Goal: Book appointment/travel/reservation

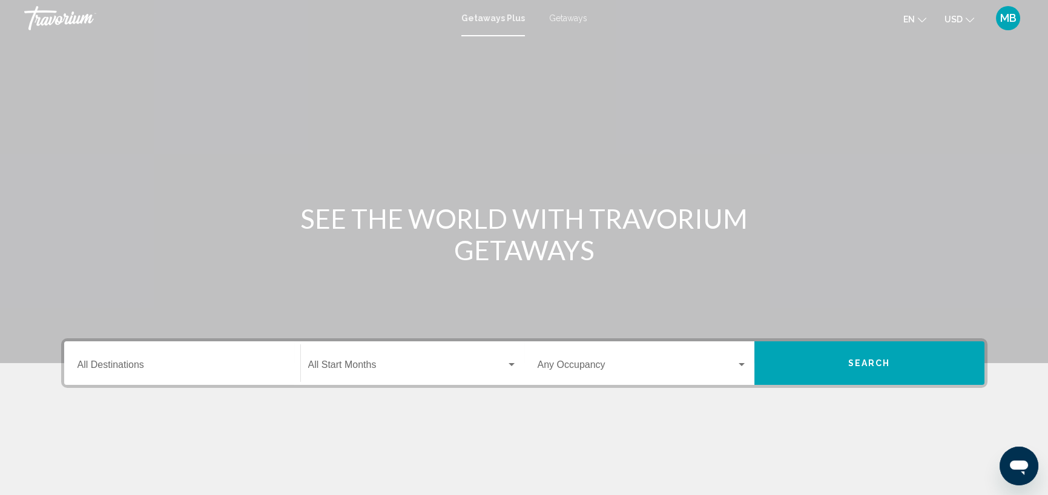
click at [194, 370] on input "Destination All Destinations" at bounding box center [183, 367] width 210 height 11
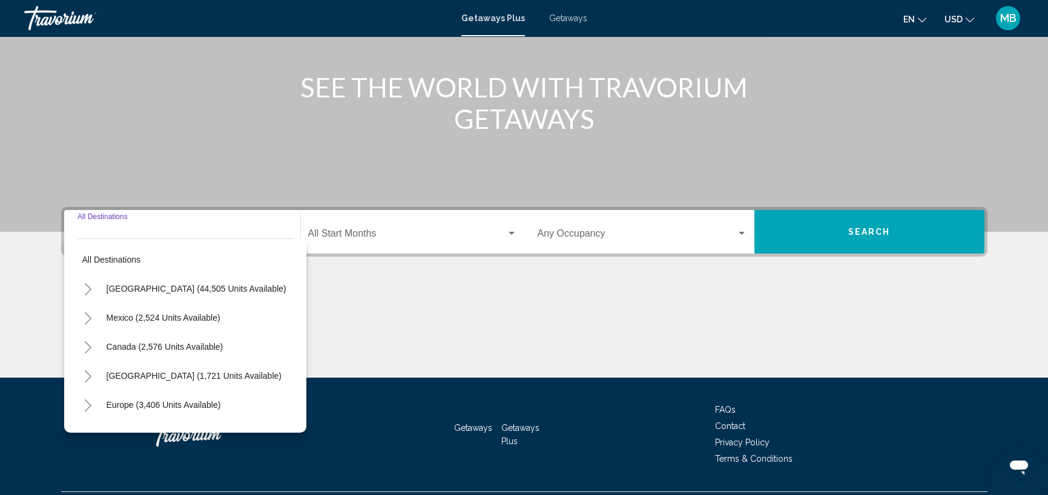
scroll to position [162, 0]
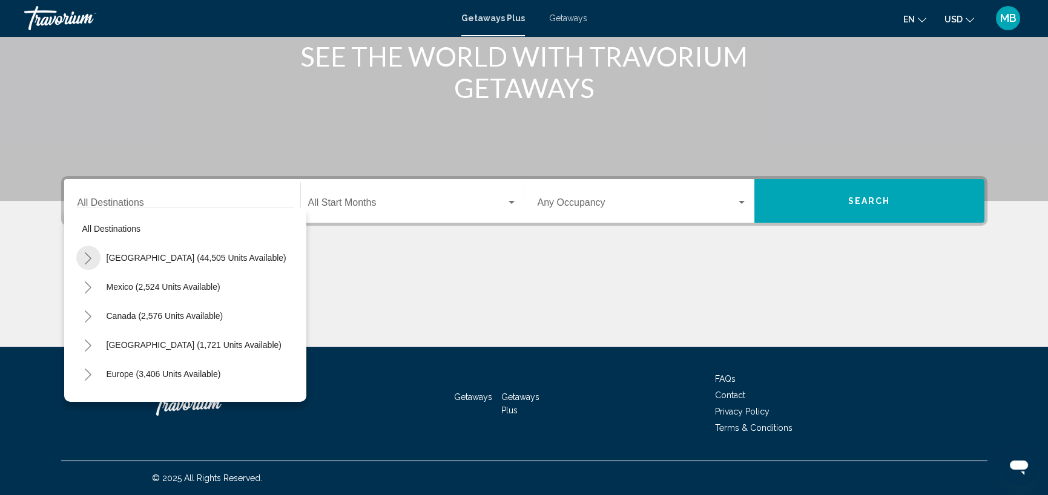
click at [91, 256] on icon "Toggle United States (44,505 units available)" at bounding box center [88, 259] width 9 height 12
click at [103, 314] on icon "Toggle Arizona (1,095 units available)" at bounding box center [100, 317] width 9 height 12
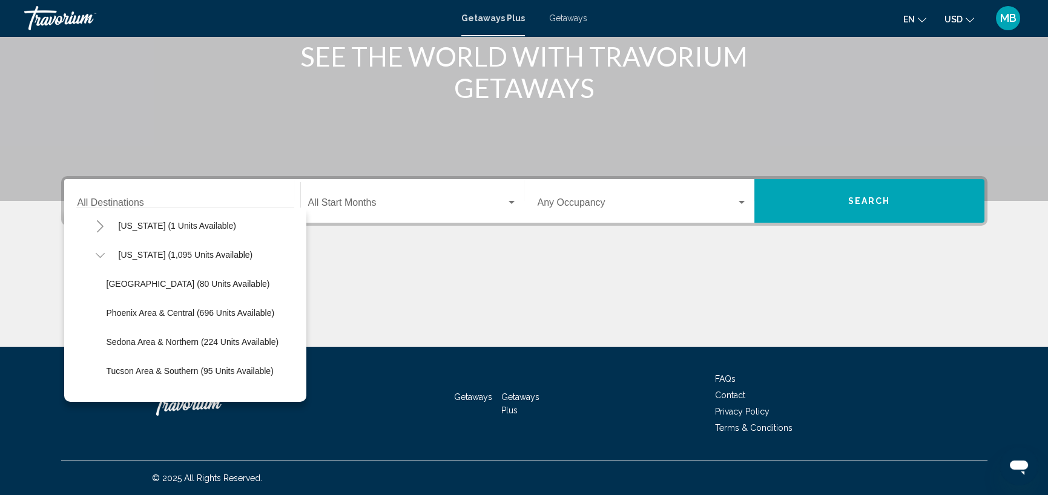
scroll to position [121, 0]
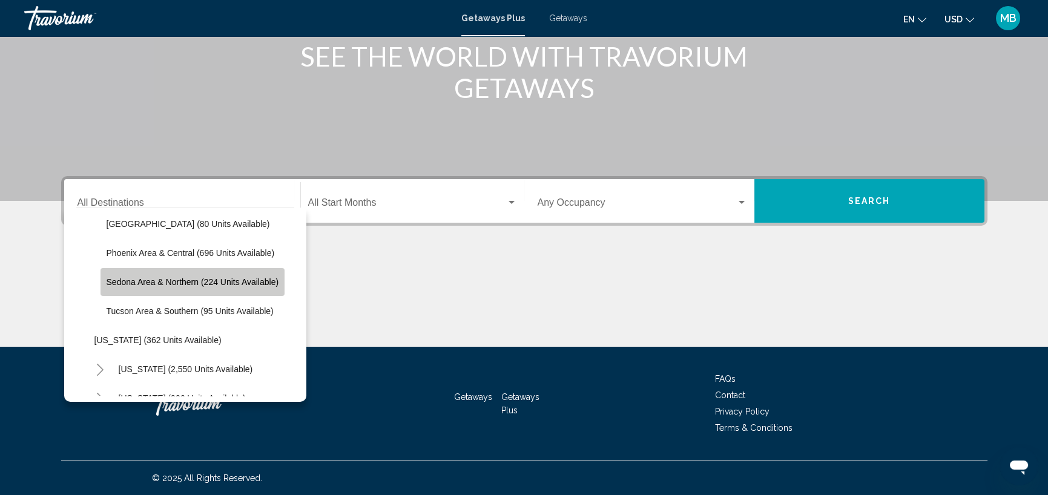
click at [180, 285] on span "Sedona Area & Northern (224 units available)" at bounding box center [193, 282] width 173 height 10
type input "**********"
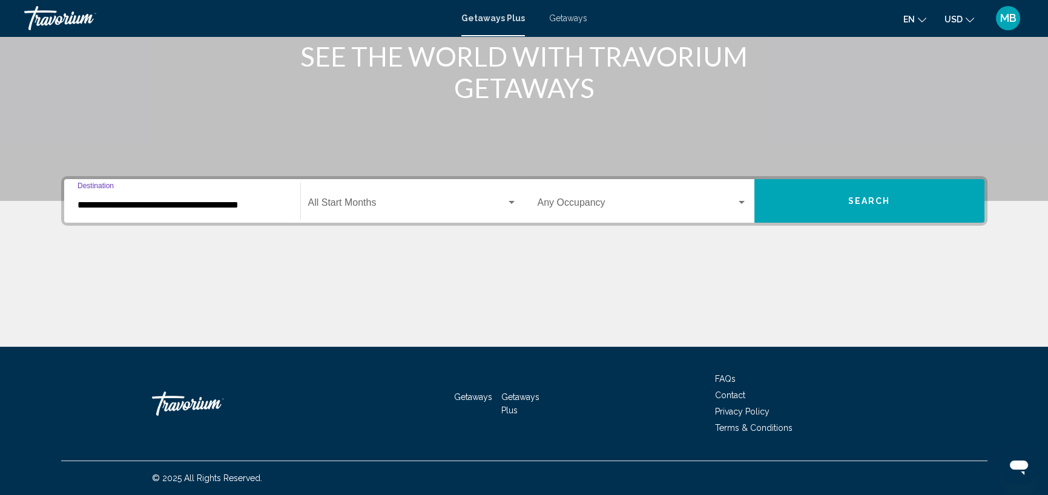
click at [511, 201] on div "Search widget" at bounding box center [512, 202] width 6 height 3
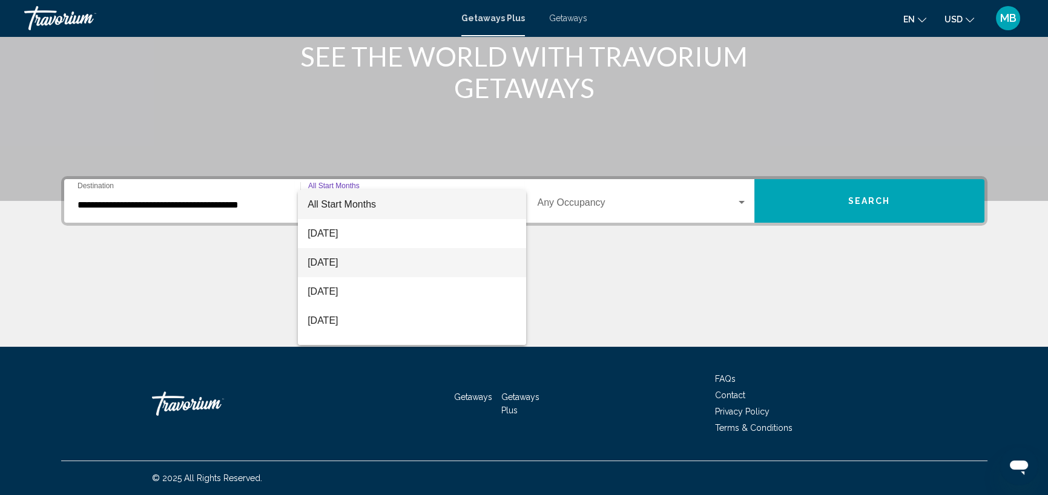
click at [376, 268] on span "[DATE]" at bounding box center [412, 262] width 209 height 29
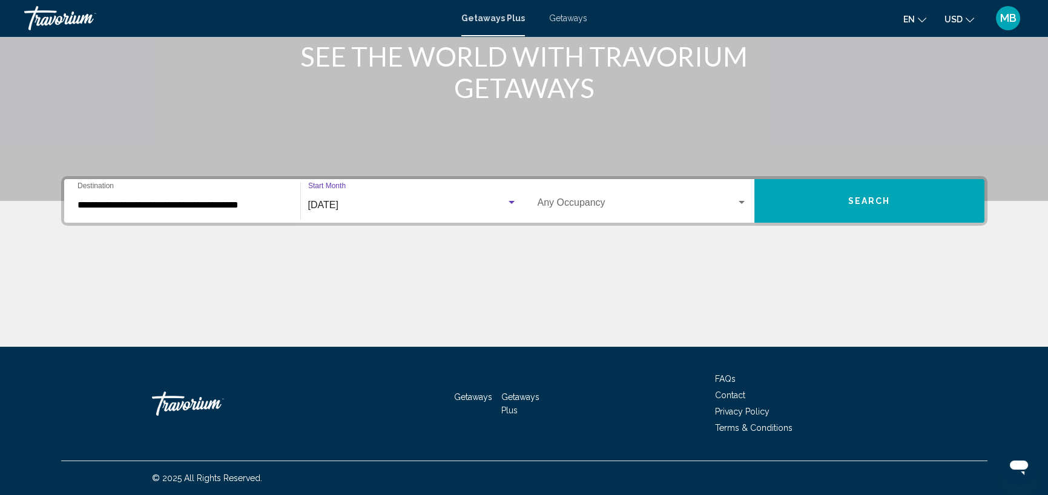
click at [684, 211] on div "Occupancy Any Occupancy" at bounding box center [643, 201] width 210 height 38
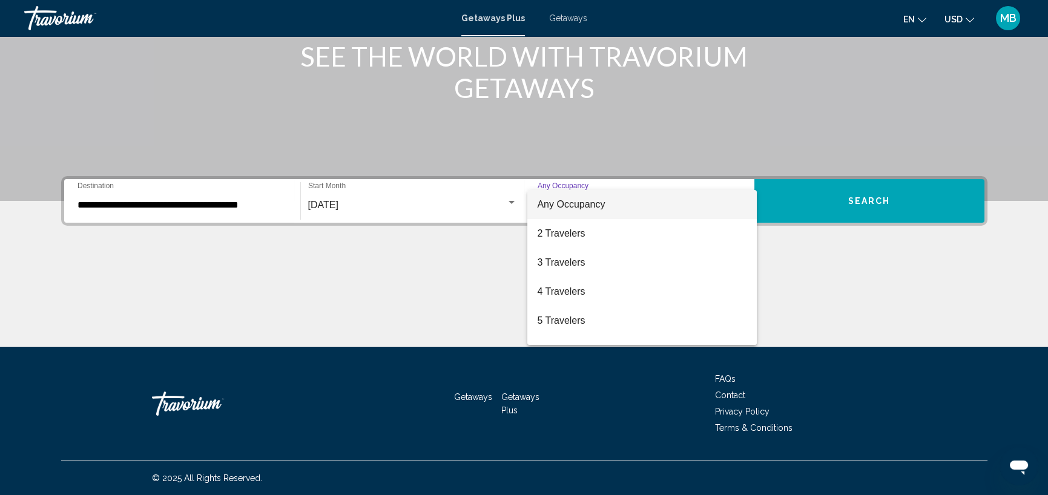
click at [825, 272] on div at bounding box center [524, 247] width 1048 height 495
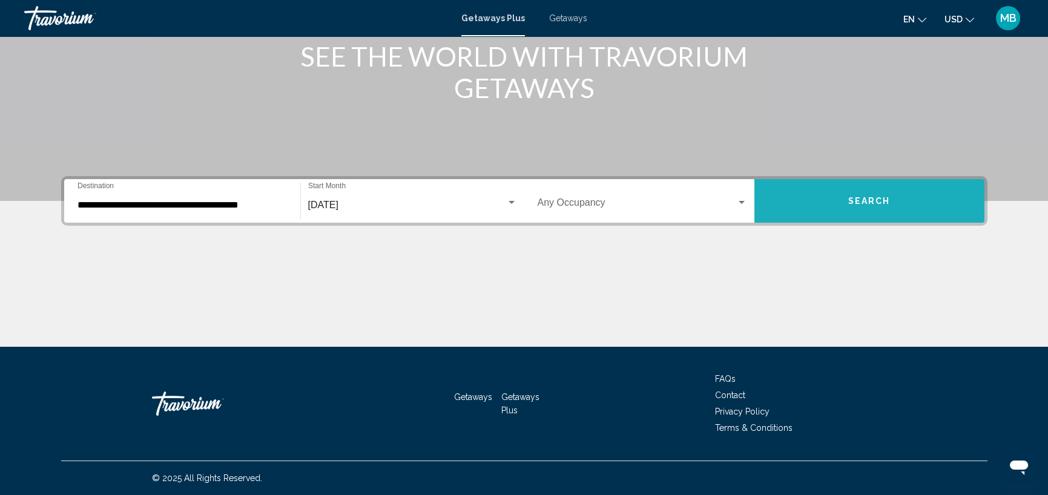
click at [857, 197] on span "Search" at bounding box center [870, 202] width 42 height 10
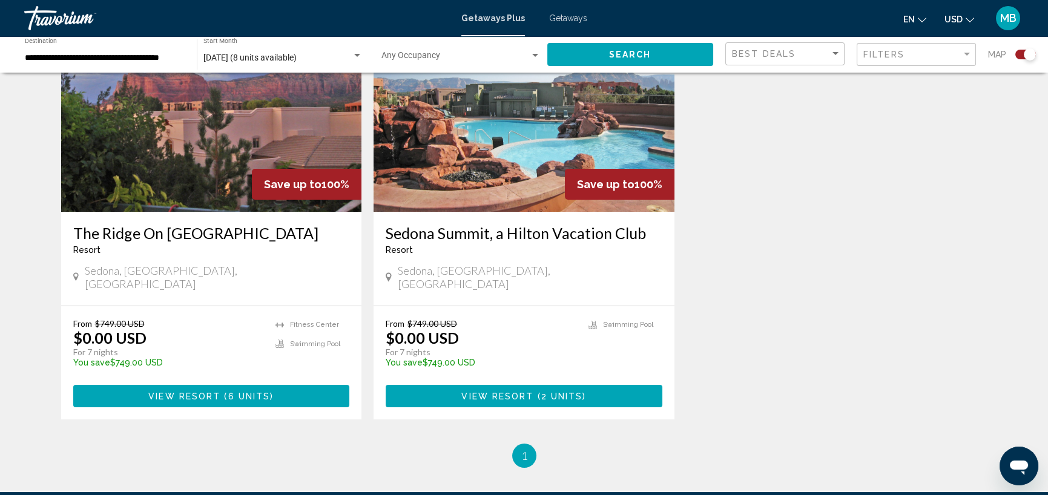
scroll to position [424, 0]
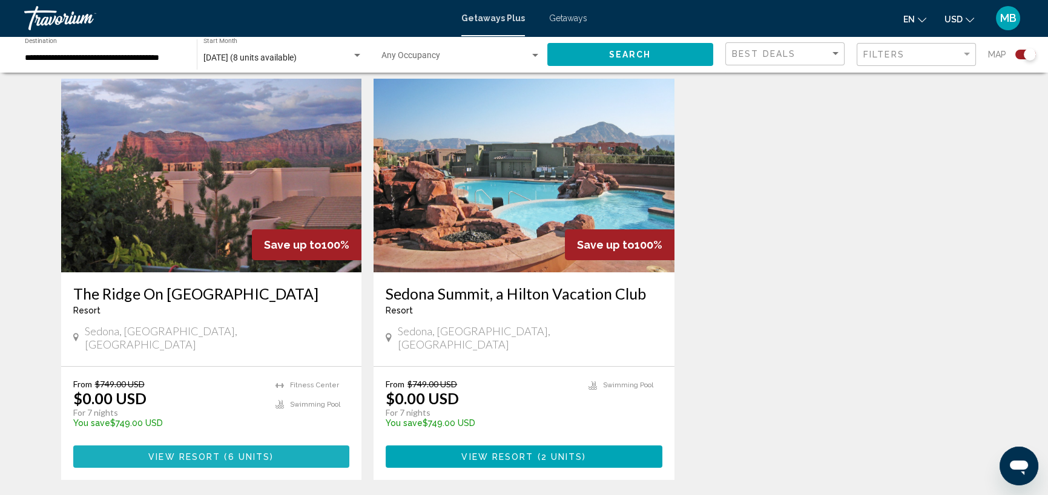
click at [221, 452] on span "Main content" at bounding box center [222, 457] width 4 height 10
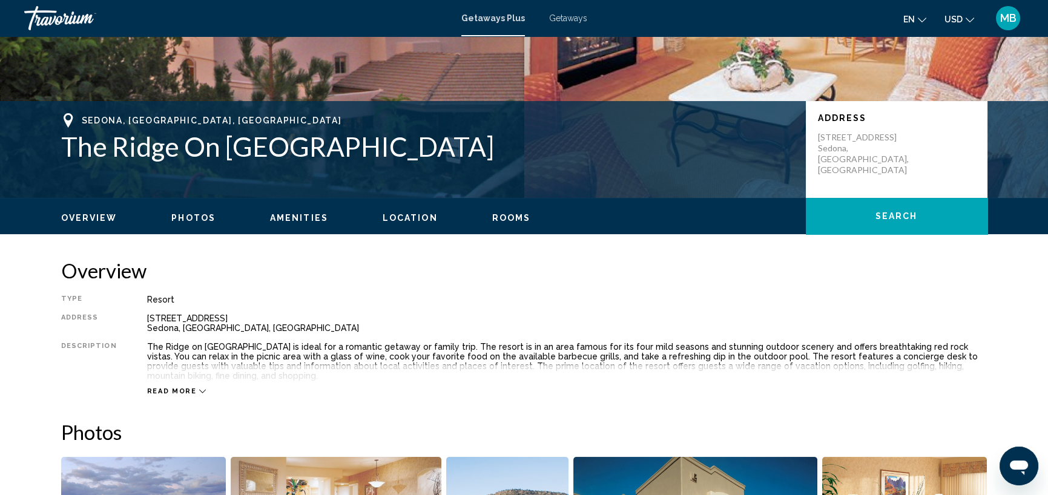
scroll to position [242, 0]
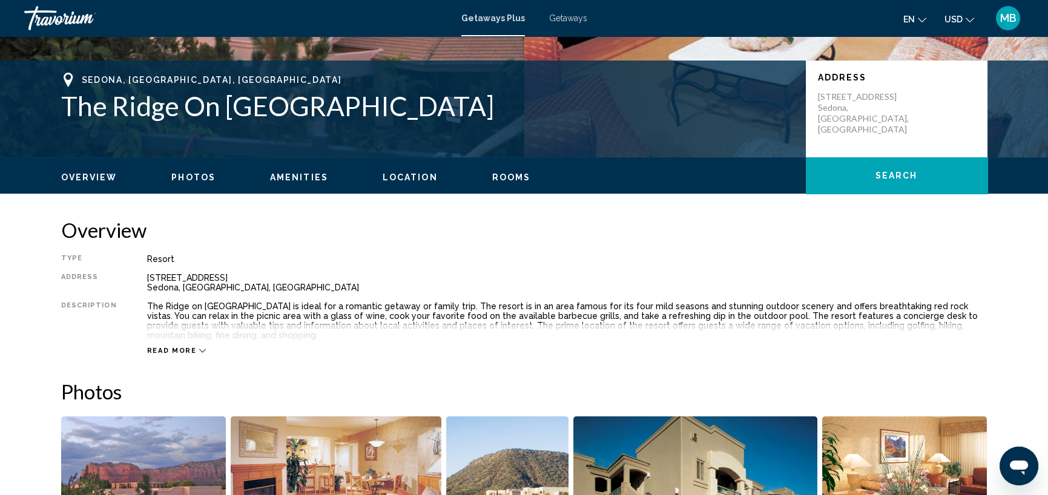
click at [176, 351] on span "Read more" at bounding box center [172, 351] width 50 height 8
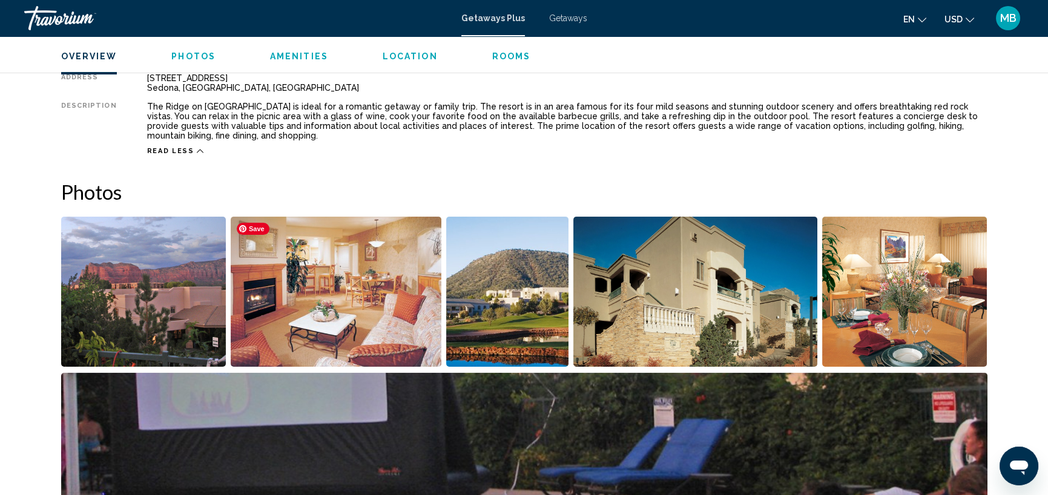
scroll to position [303, 0]
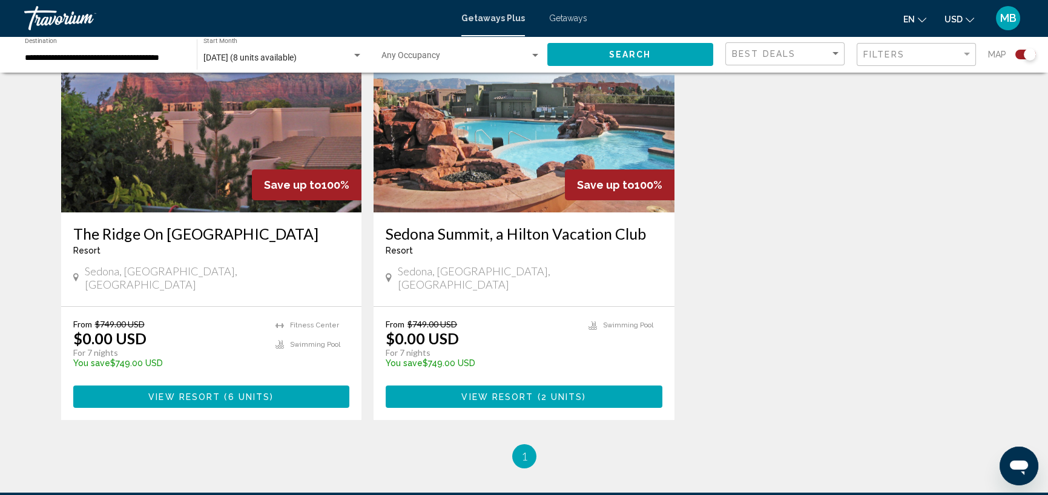
scroll to position [485, 0]
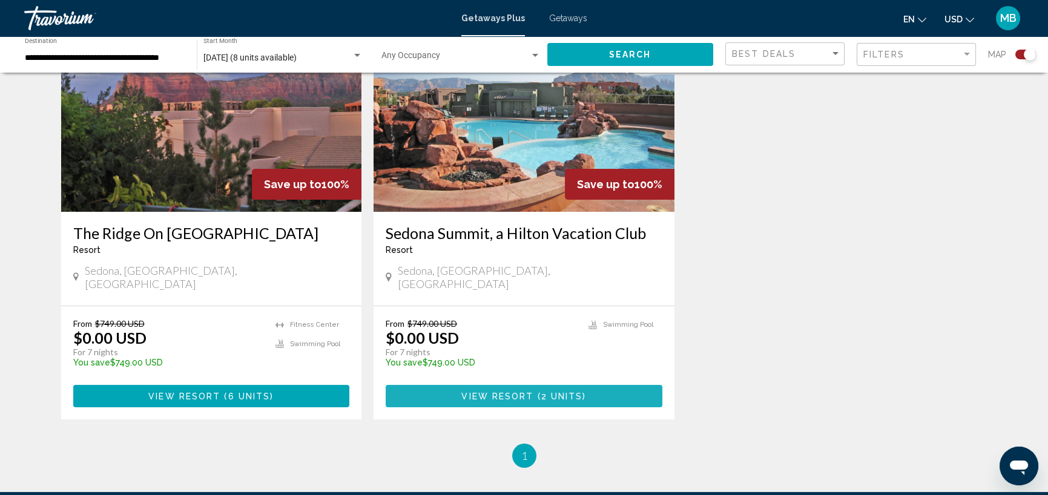
click at [523, 392] on span "View Resort" at bounding box center [498, 397] width 72 height 10
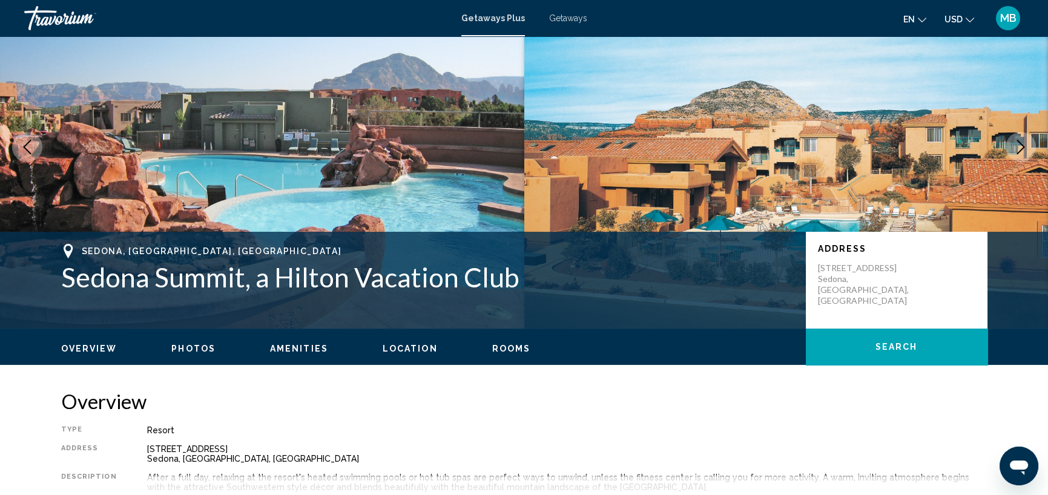
scroll to position [313, 0]
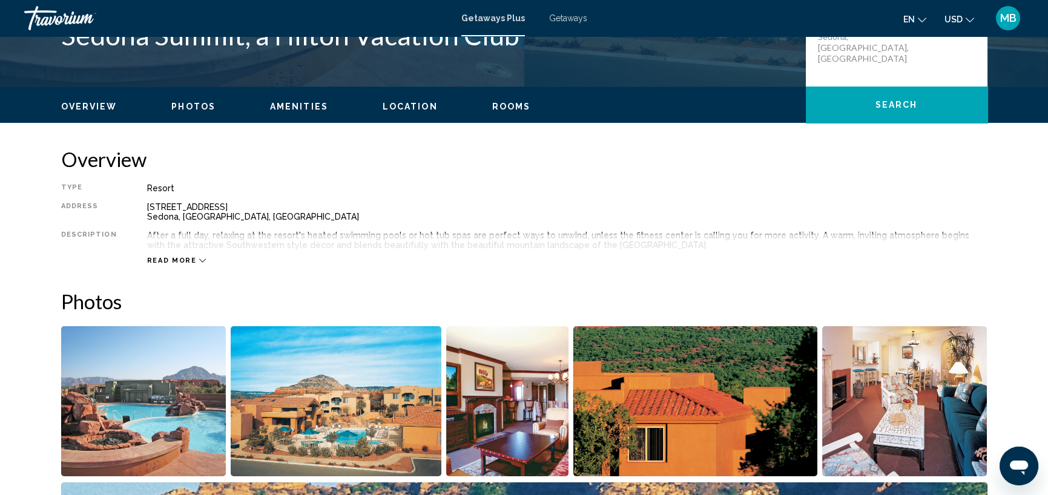
click at [157, 257] on span "Read more" at bounding box center [172, 261] width 50 height 8
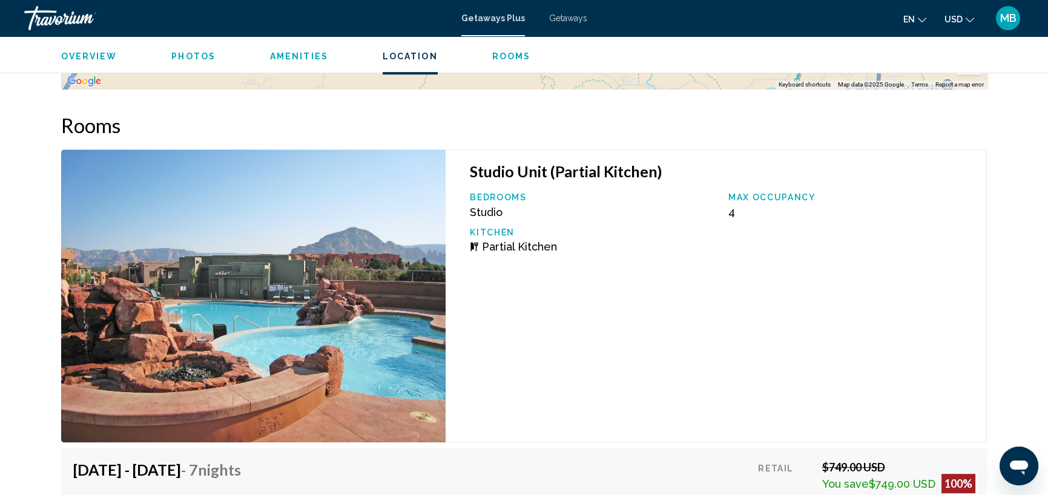
scroll to position [1767, 0]
